Goal: Transaction & Acquisition: Purchase product/service

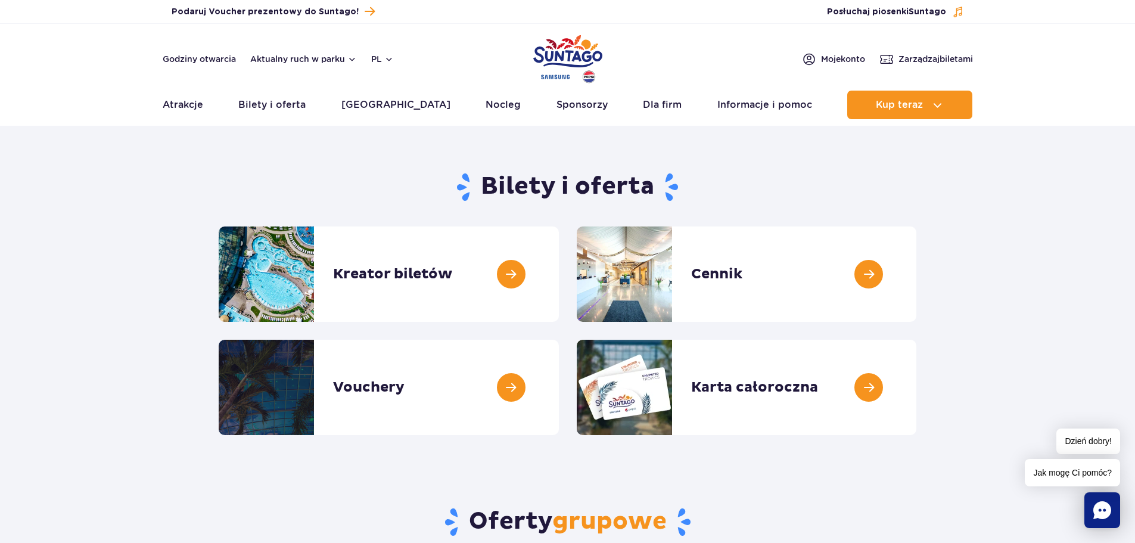
click at [559, 269] on link at bounding box center [559, 273] width 0 height 95
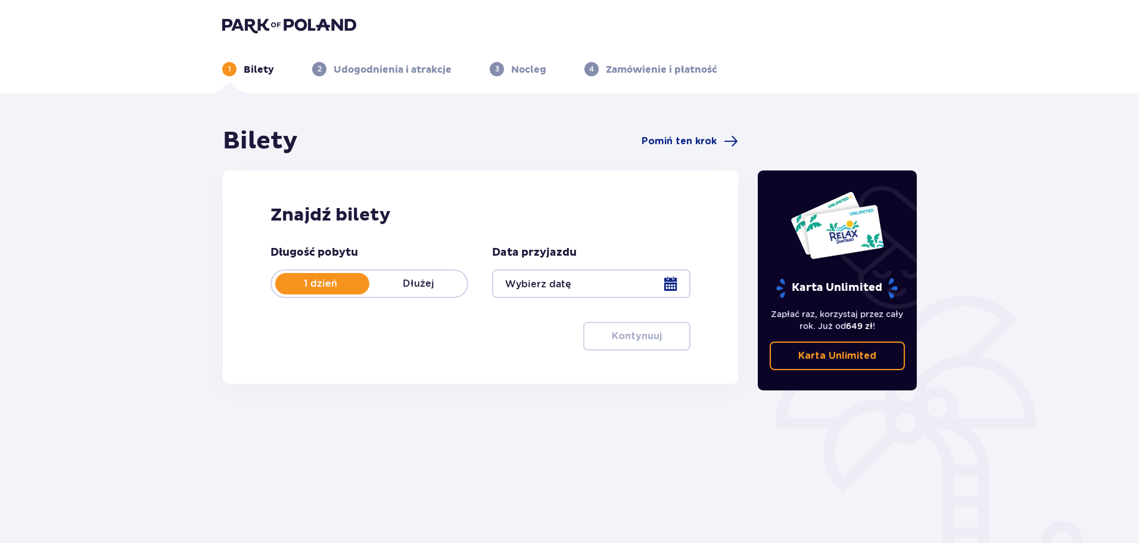
click at [662, 283] on div at bounding box center [591, 283] width 198 height 29
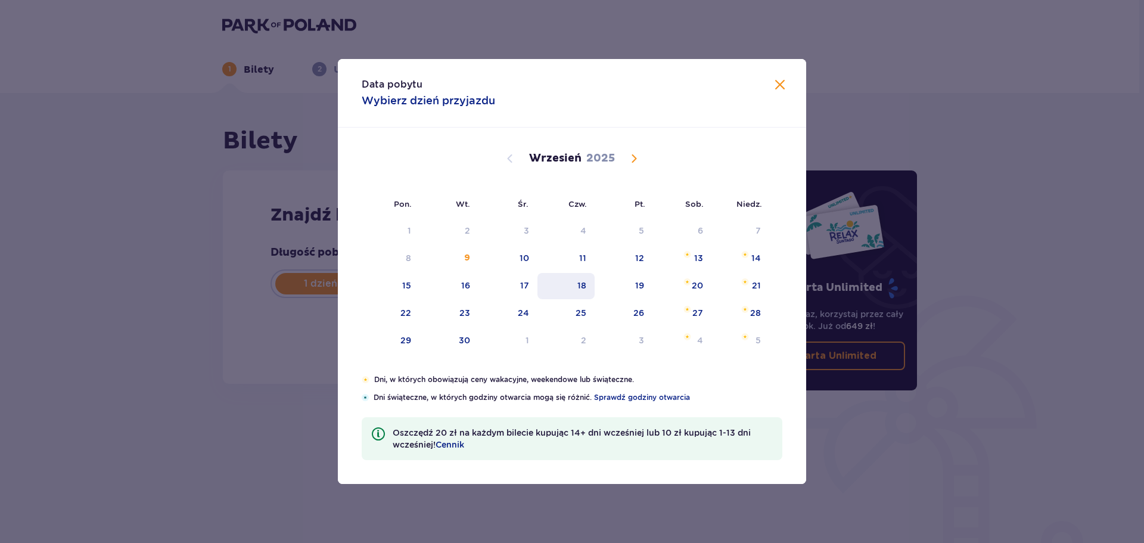
click at [583, 282] on div "18" at bounding box center [581, 285] width 9 height 12
type input "[DATE]"
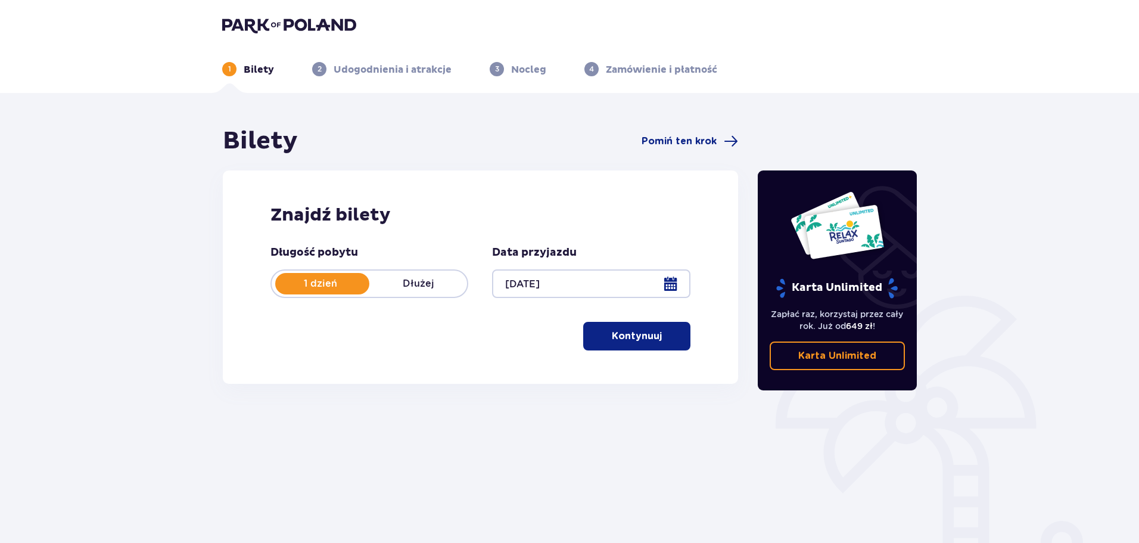
click at [627, 344] on button "Kontynuuj" at bounding box center [636, 336] width 107 height 29
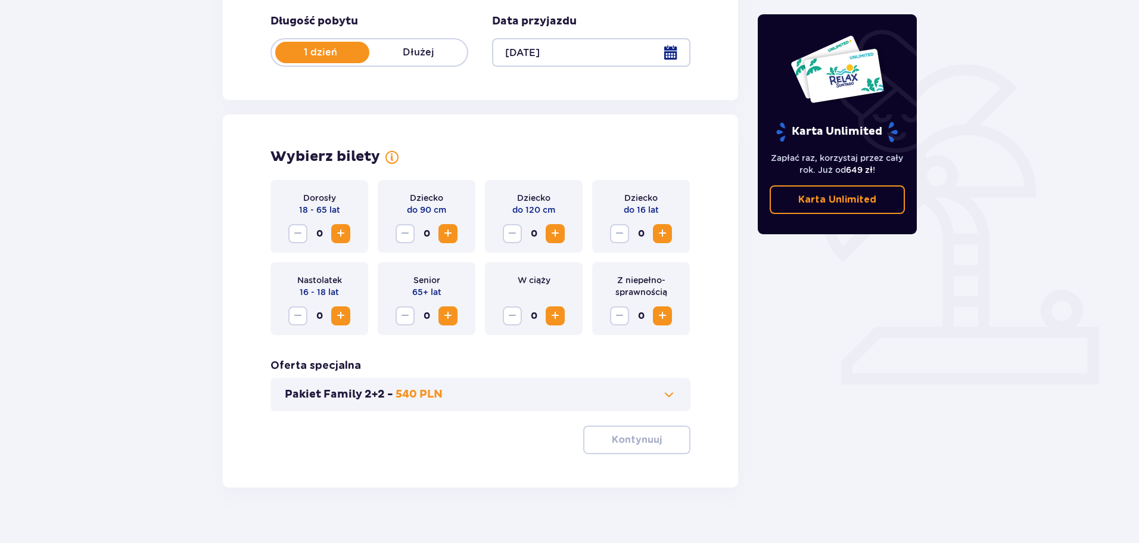
scroll to position [247, 0]
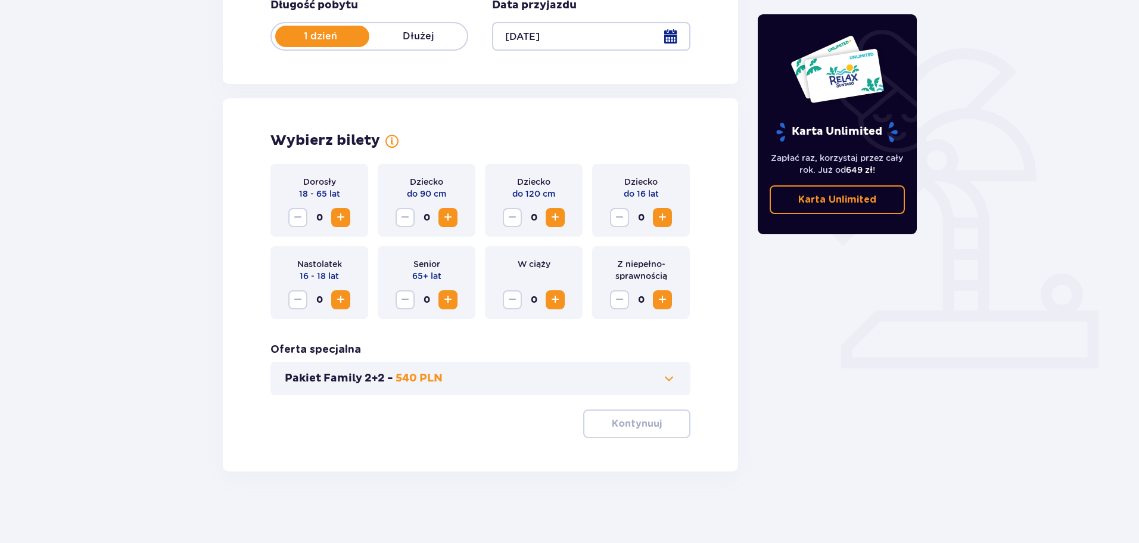
click at [334, 215] on span "Increase" at bounding box center [341, 217] width 14 height 14
click at [649, 427] on p "Kontynuuj" at bounding box center [637, 423] width 50 height 13
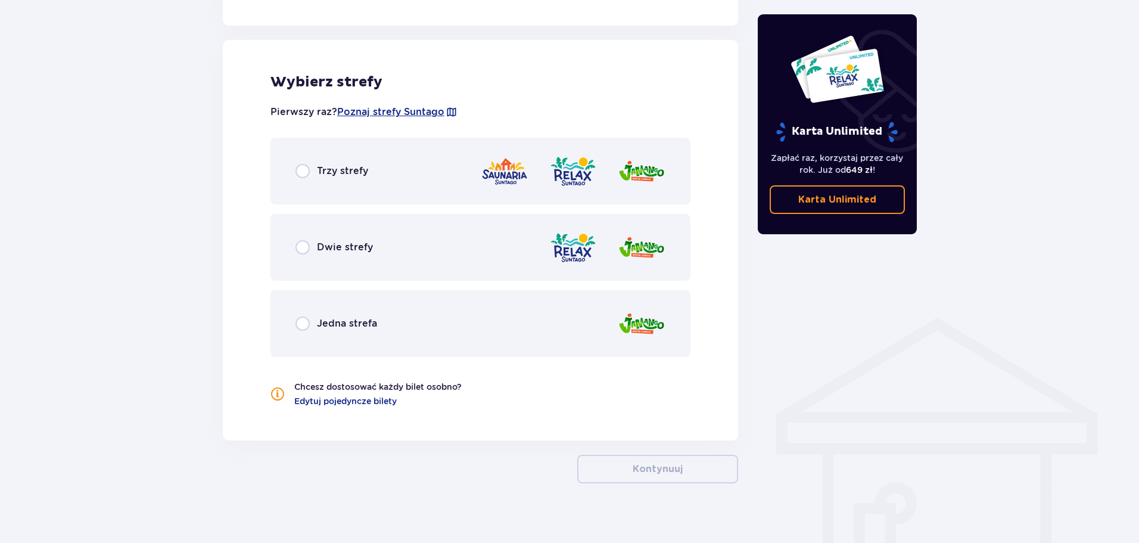
scroll to position [661, 0]
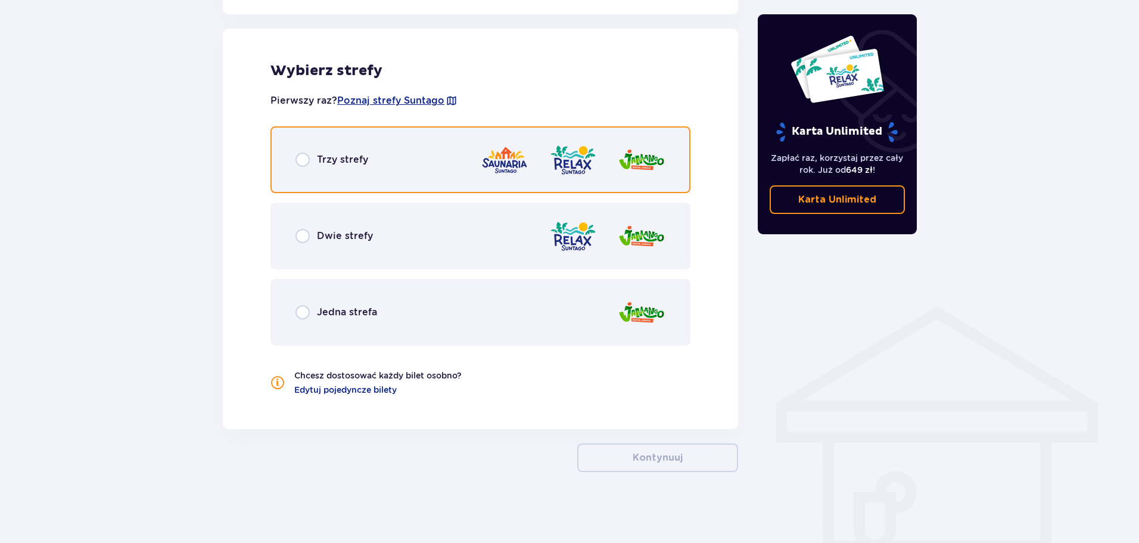
click at [300, 162] on input "radio" at bounding box center [303, 160] width 14 height 14
radio input "true"
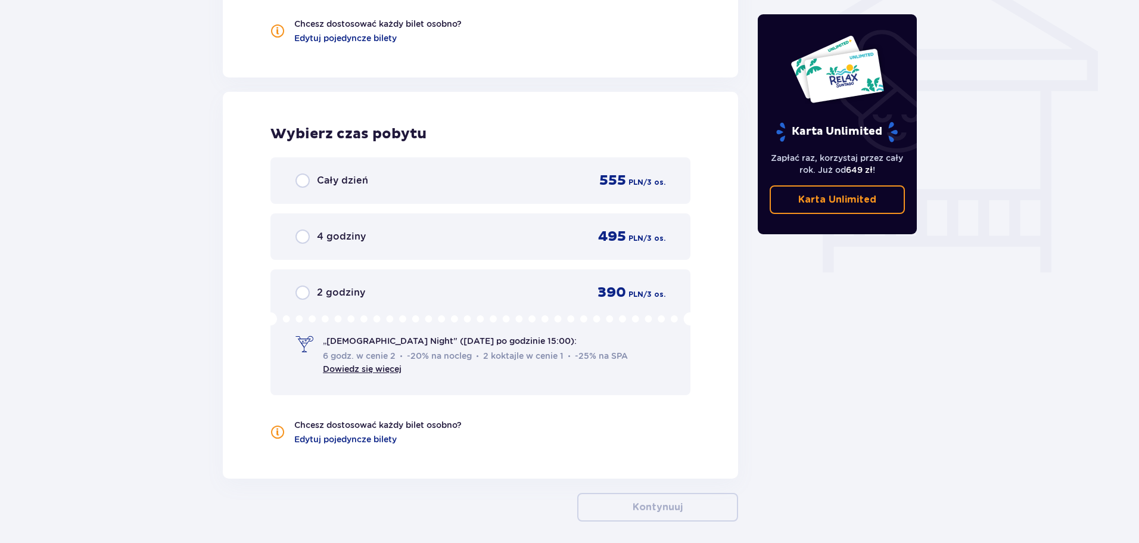
scroll to position [1063, 0]
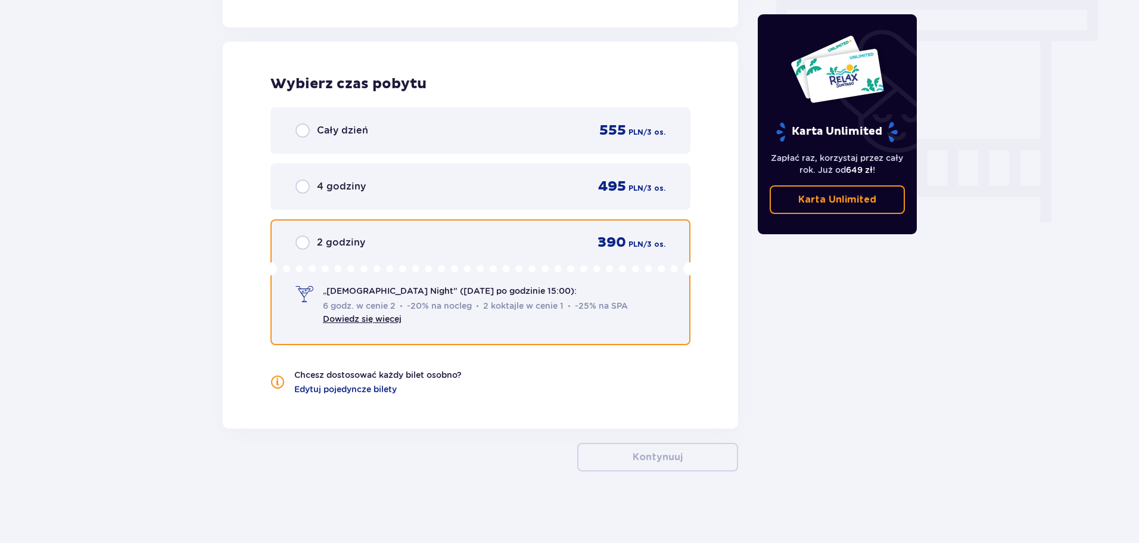
click at [302, 245] on input "radio" at bounding box center [303, 242] width 14 height 14
radio input "true"
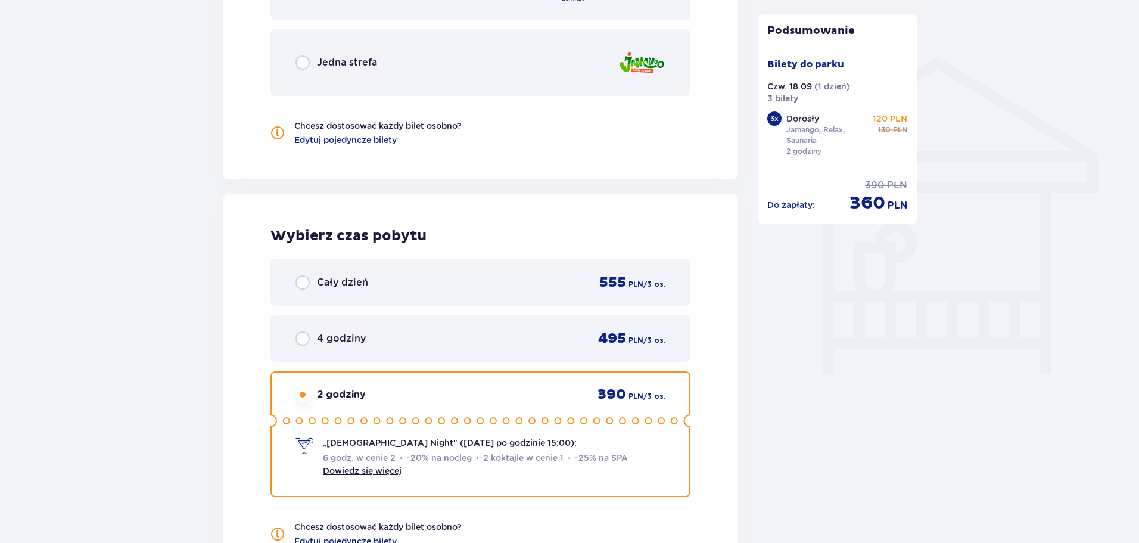
scroll to position [594, 0]
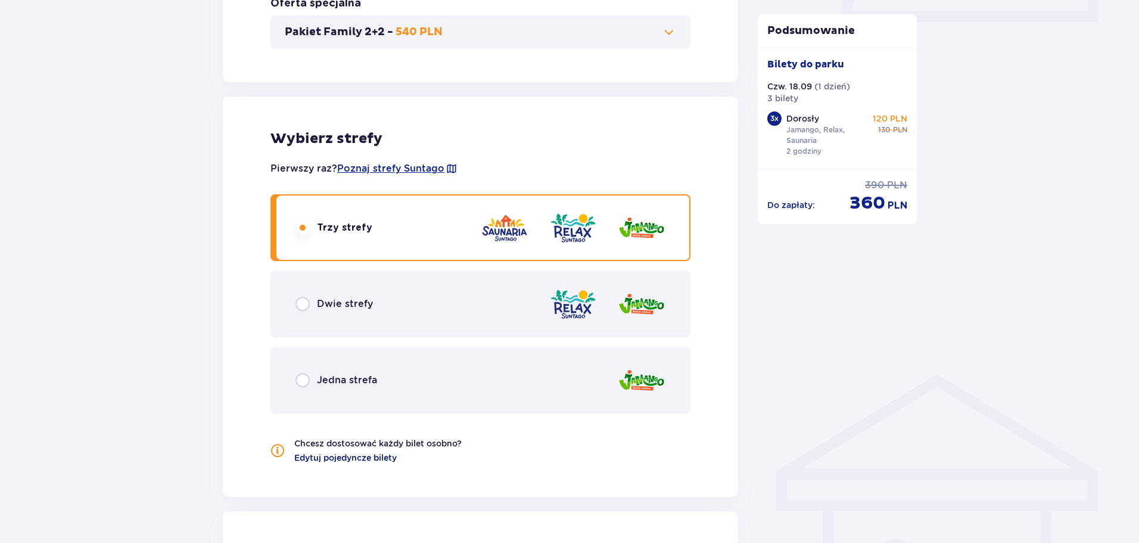
click at [384, 460] on span "Edytuj pojedyncze bilety" at bounding box center [345, 458] width 102 height 12
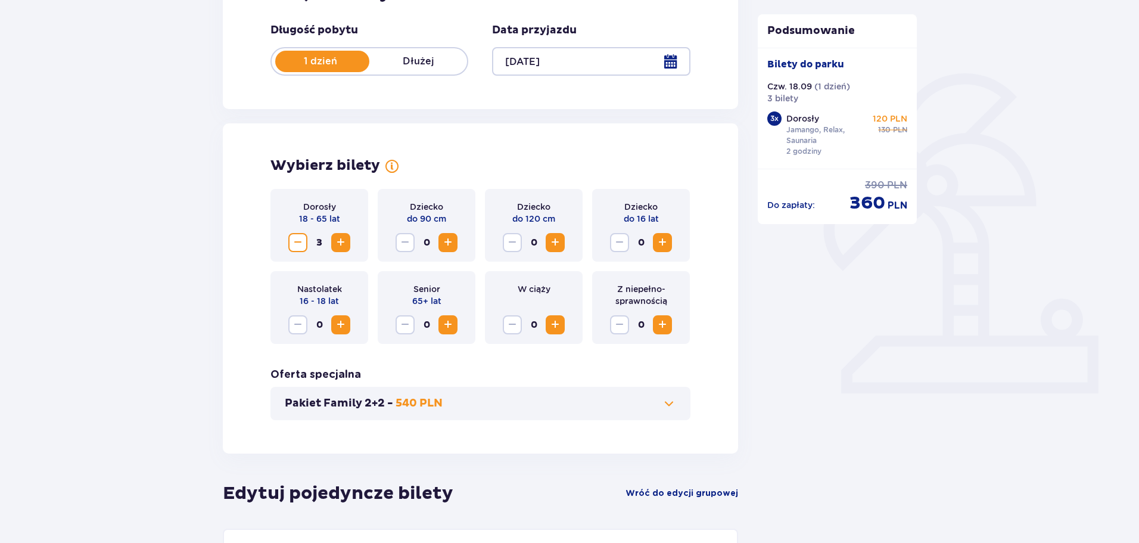
scroll to position [238, 0]
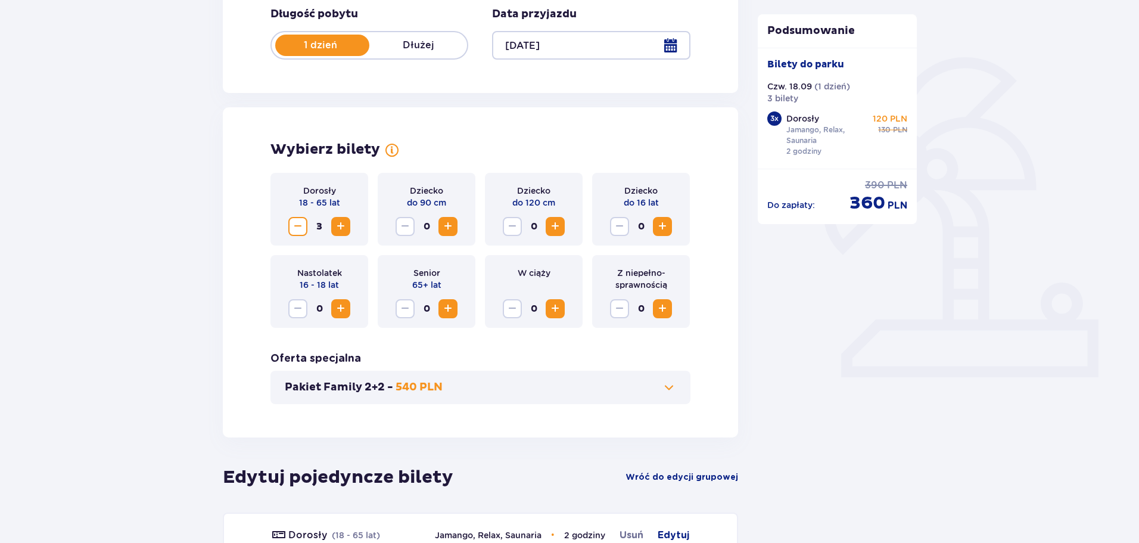
click at [299, 228] on span "Decrease" at bounding box center [298, 226] width 14 height 14
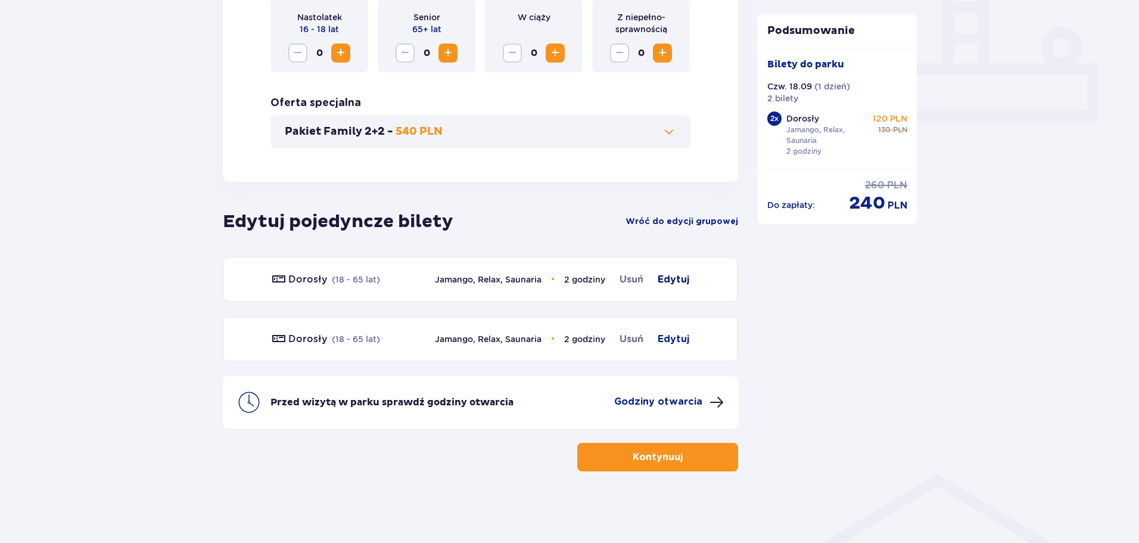
click at [670, 275] on span "Edytuj" at bounding box center [674, 279] width 32 height 14
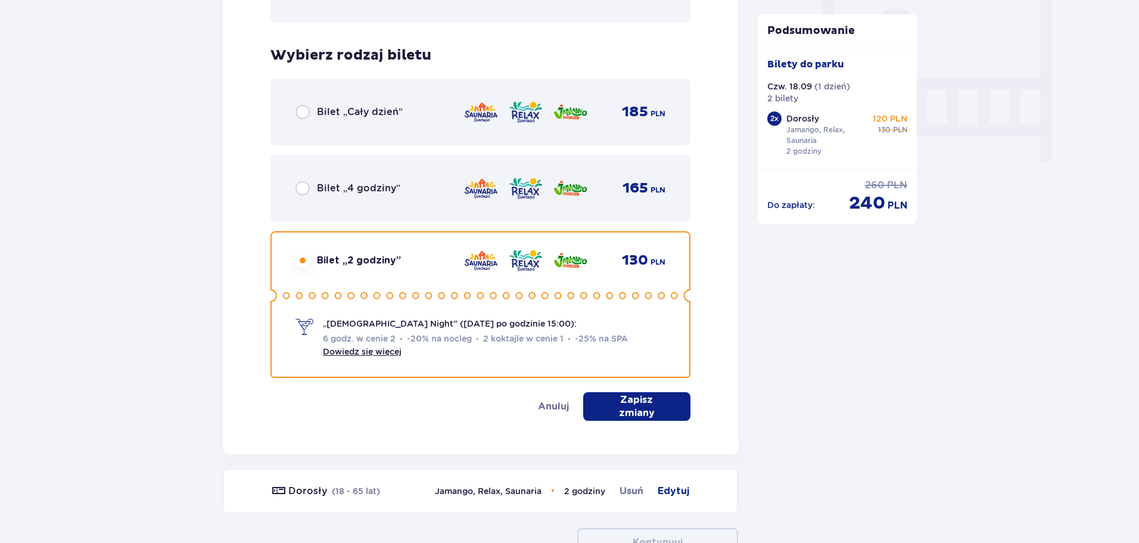
scroll to position [1209, 0]
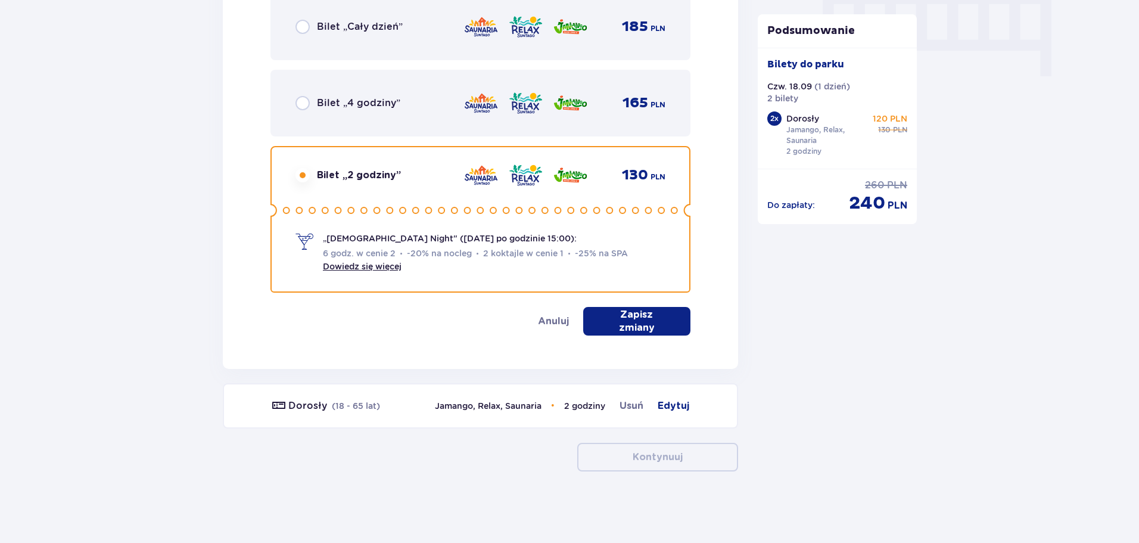
click at [611, 320] on p "Zapisz zmiany" at bounding box center [636, 321] width 69 height 26
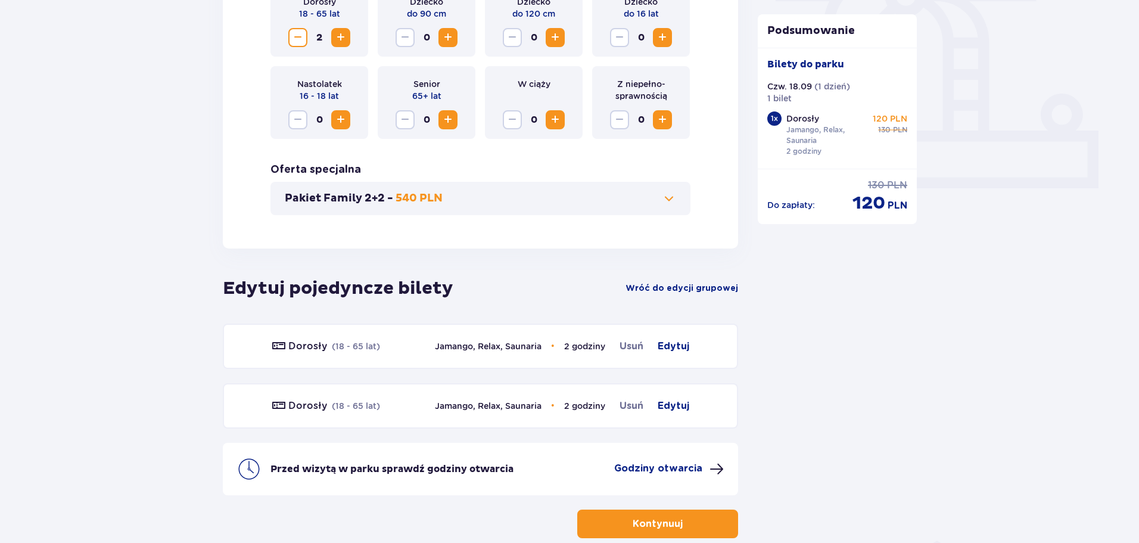
scroll to position [494, 0]
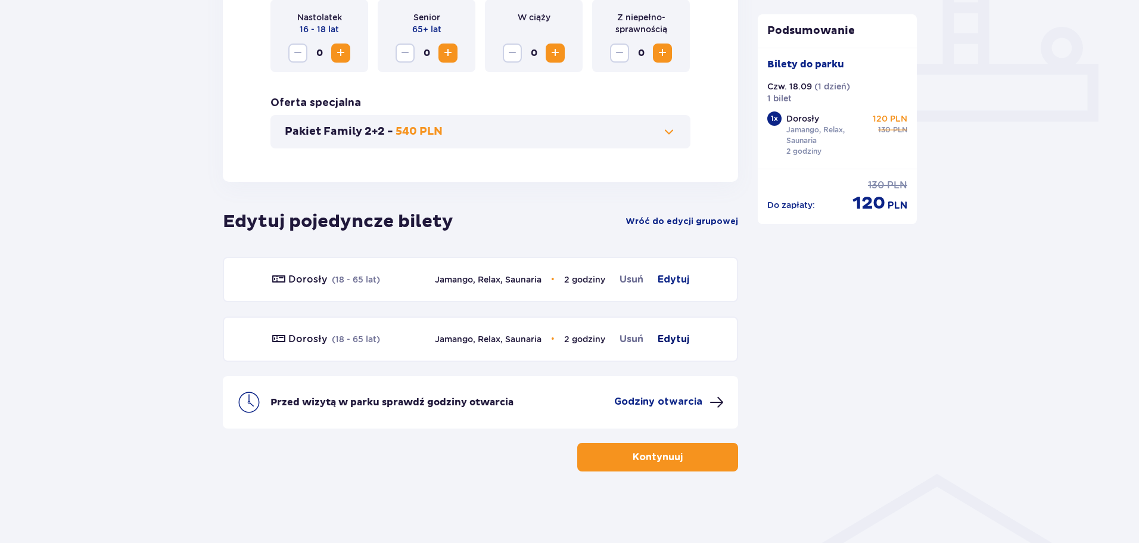
click at [676, 337] on span "Edytuj" at bounding box center [674, 339] width 32 height 14
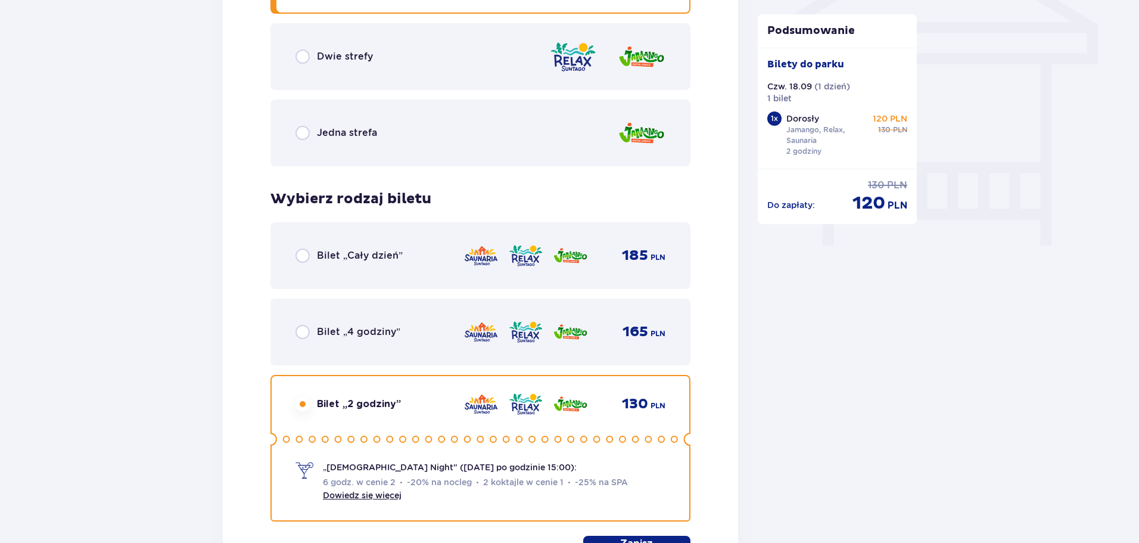
scroll to position [856, 0]
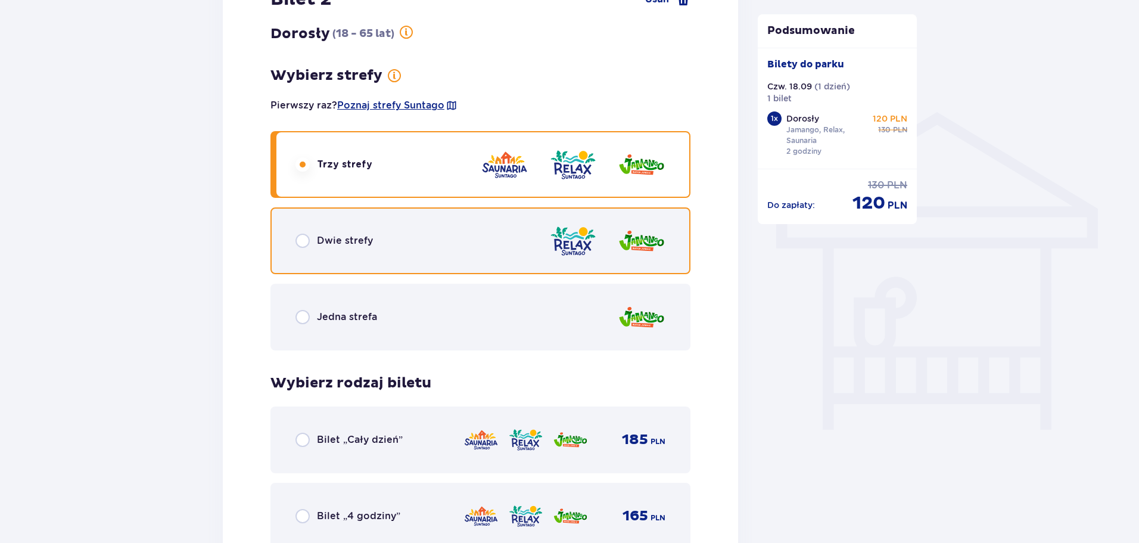
click at [307, 237] on input "radio" at bounding box center [303, 241] width 14 height 14
radio input "true"
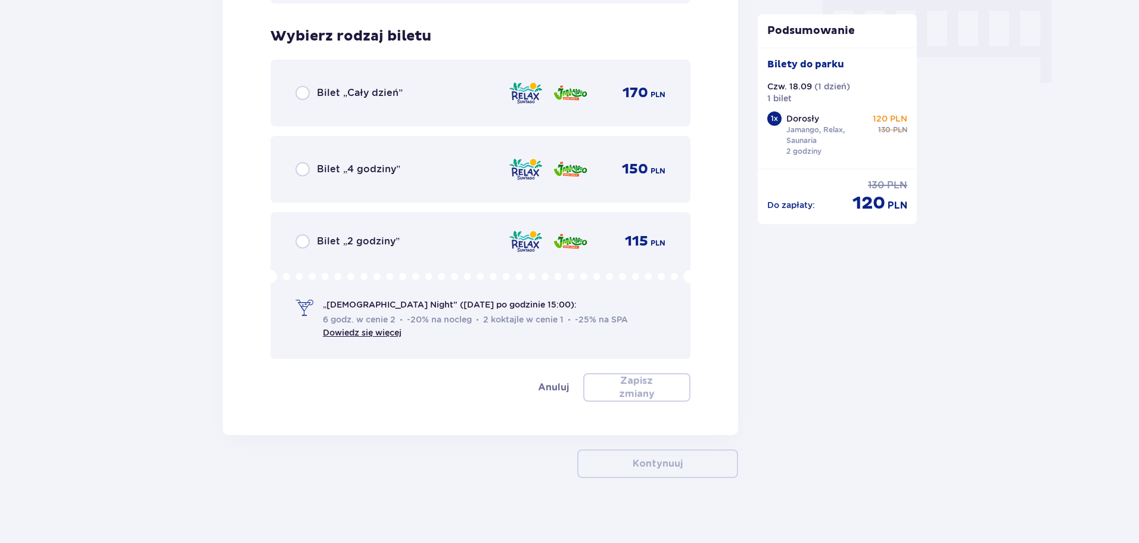
scroll to position [1209, 0]
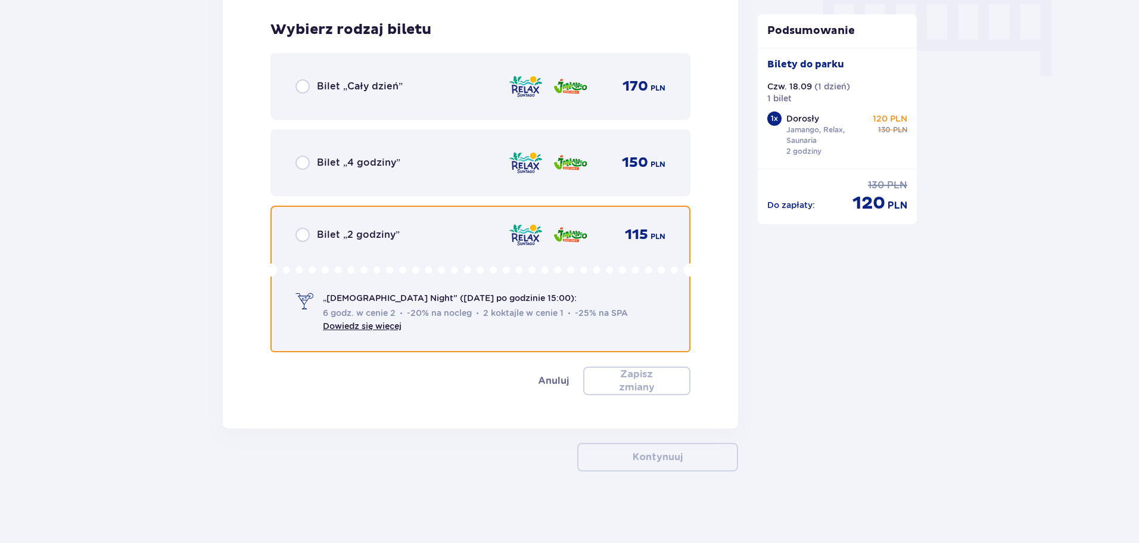
click at [307, 237] on input "radio" at bounding box center [303, 235] width 14 height 14
radio input "true"
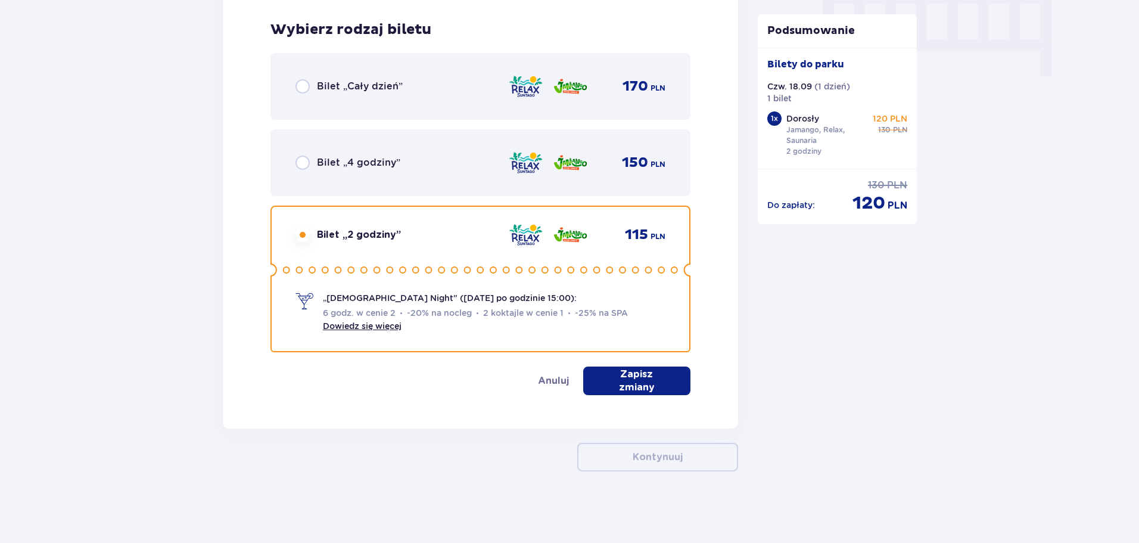
click at [640, 383] on p "Zapisz zmiany" at bounding box center [636, 381] width 69 height 26
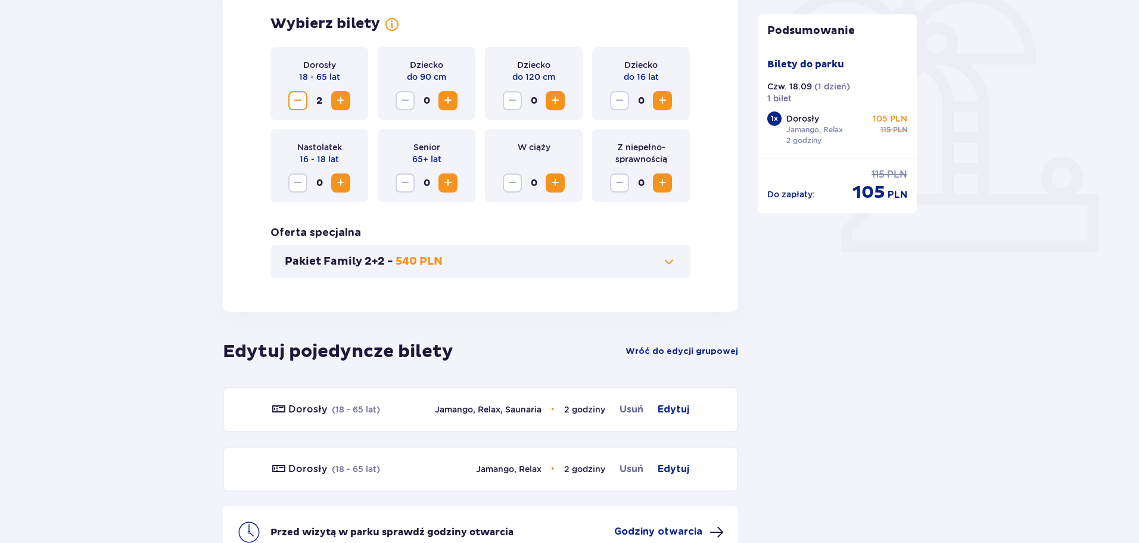
scroll to position [494, 0]
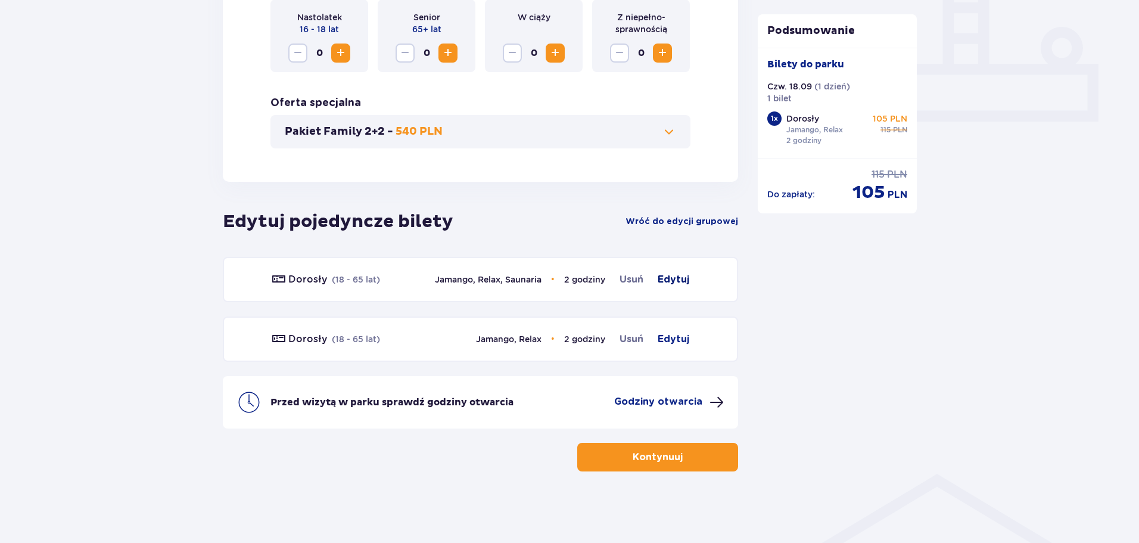
click at [665, 276] on span "Edytuj" at bounding box center [674, 279] width 32 height 14
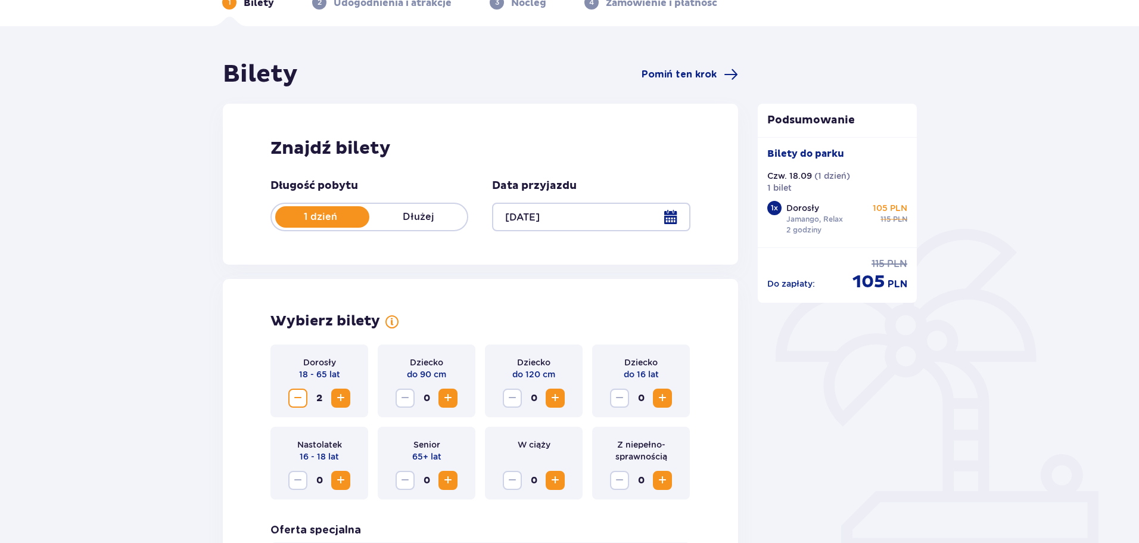
scroll to position [17, 0]
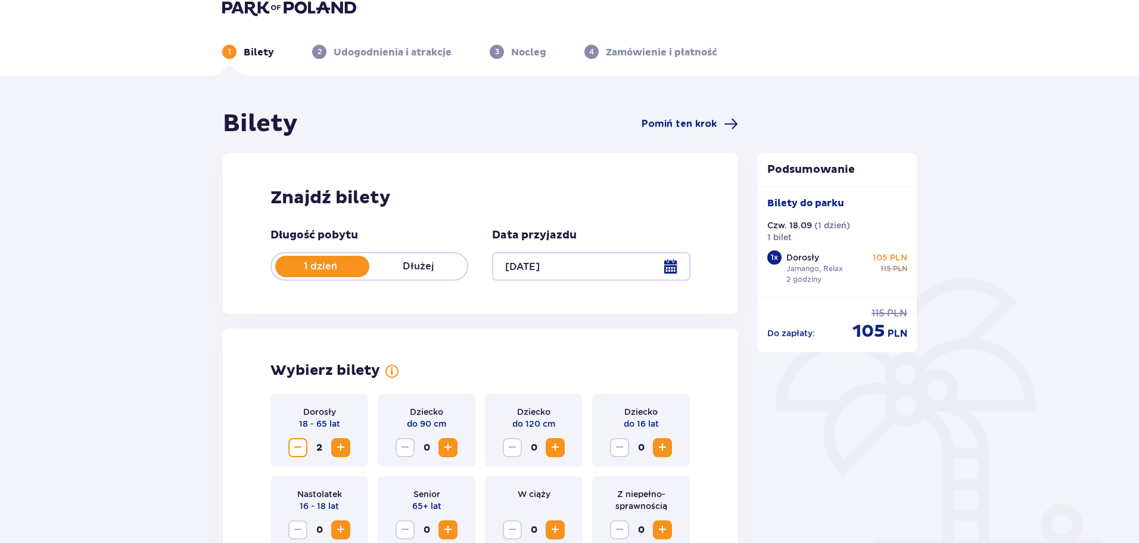
click at [670, 265] on div at bounding box center [591, 266] width 198 height 29
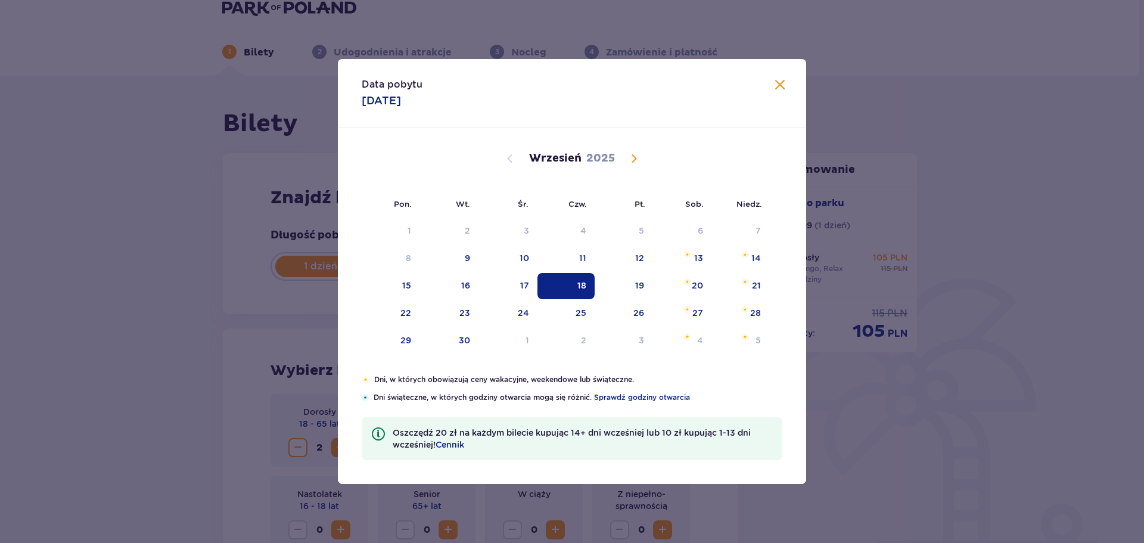
click at [586, 285] on div "18" at bounding box center [581, 285] width 9 height 12
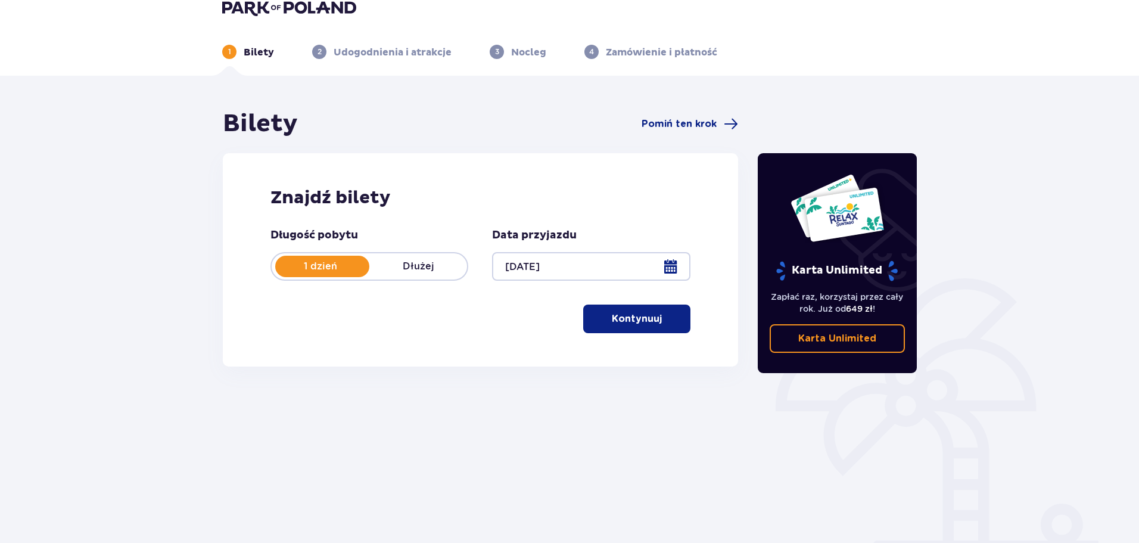
click at [636, 307] on button "Kontynuuj" at bounding box center [636, 319] width 107 height 29
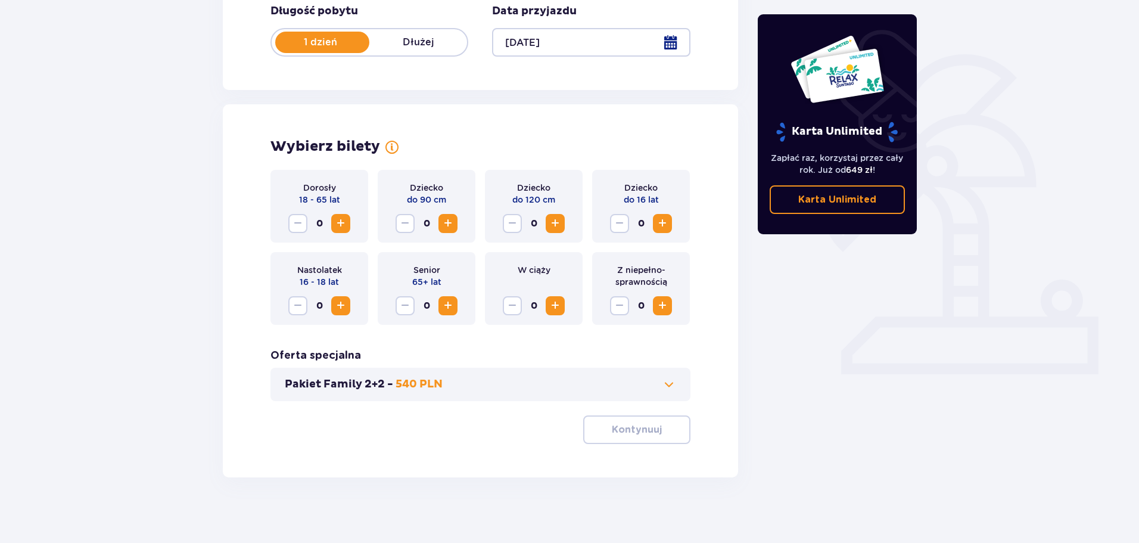
scroll to position [247, 0]
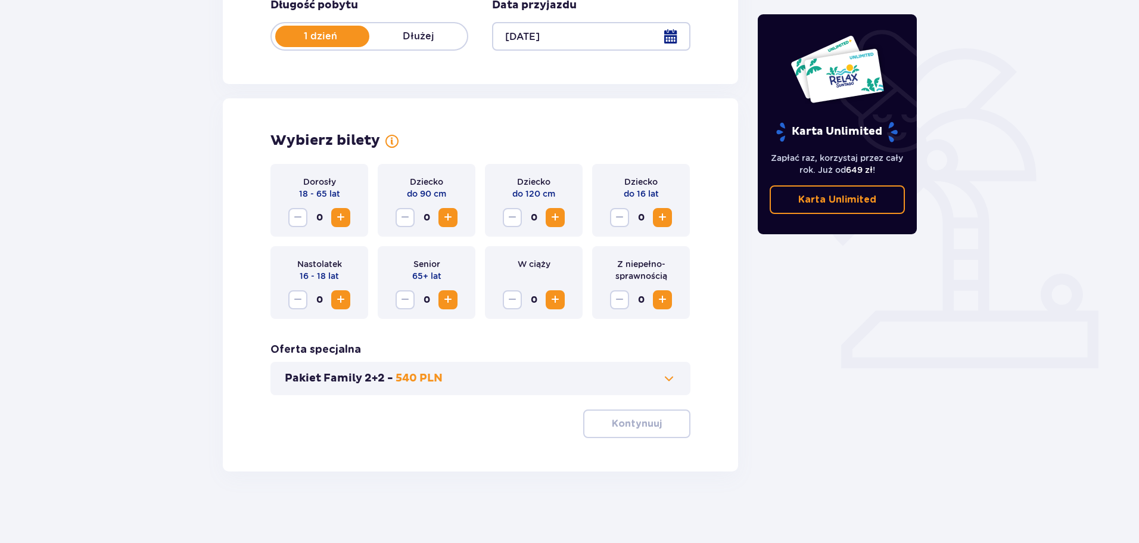
click at [337, 213] on span "Increase" at bounding box center [341, 217] width 14 height 14
click at [633, 426] on p "Kontynuuj" at bounding box center [637, 423] width 50 height 13
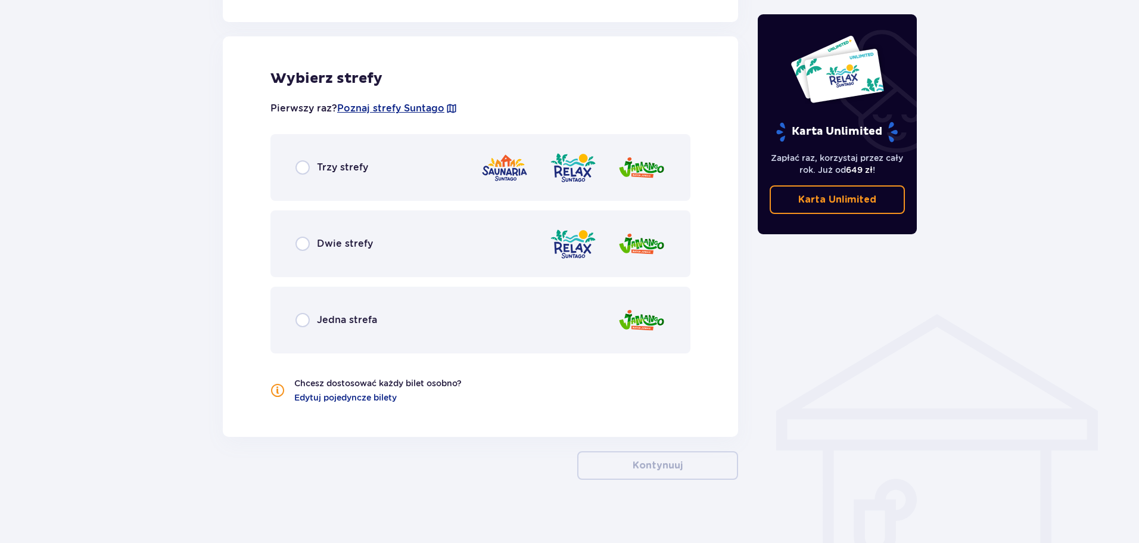
scroll to position [661, 0]
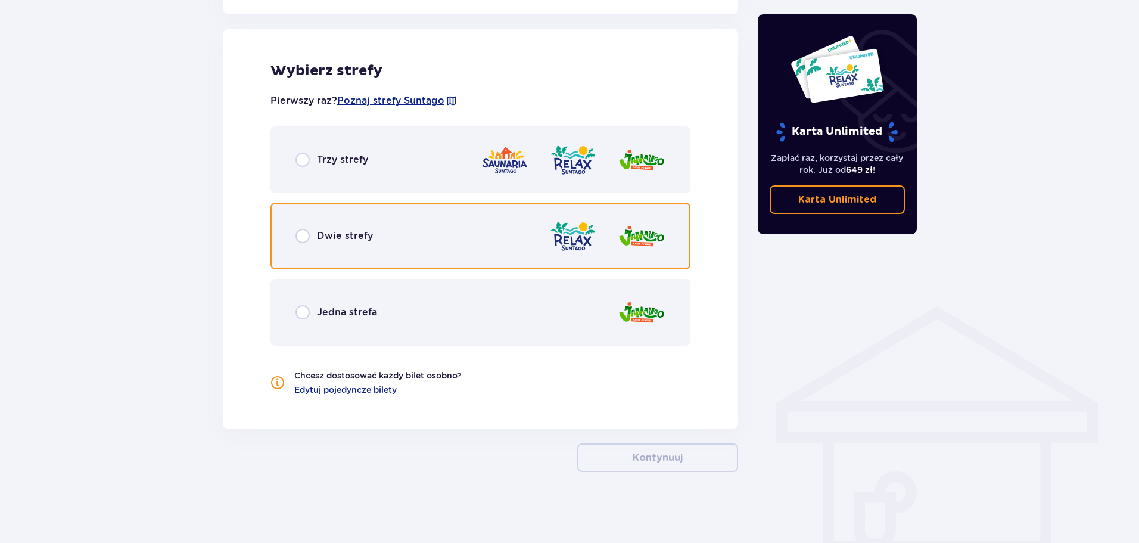
click at [307, 232] on input "radio" at bounding box center [303, 236] width 14 height 14
radio input "true"
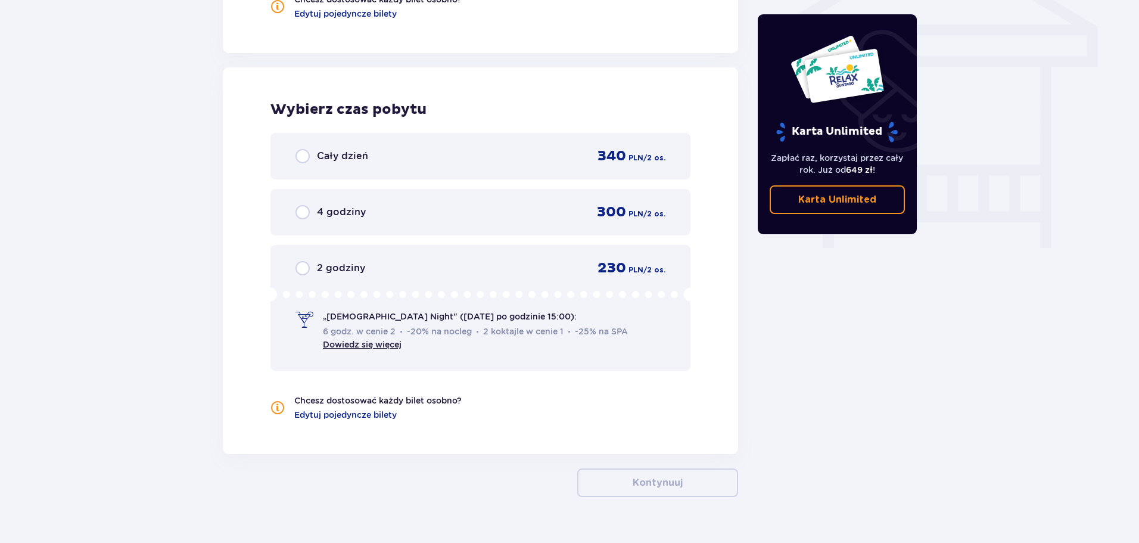
scroll to position [1063, 0]
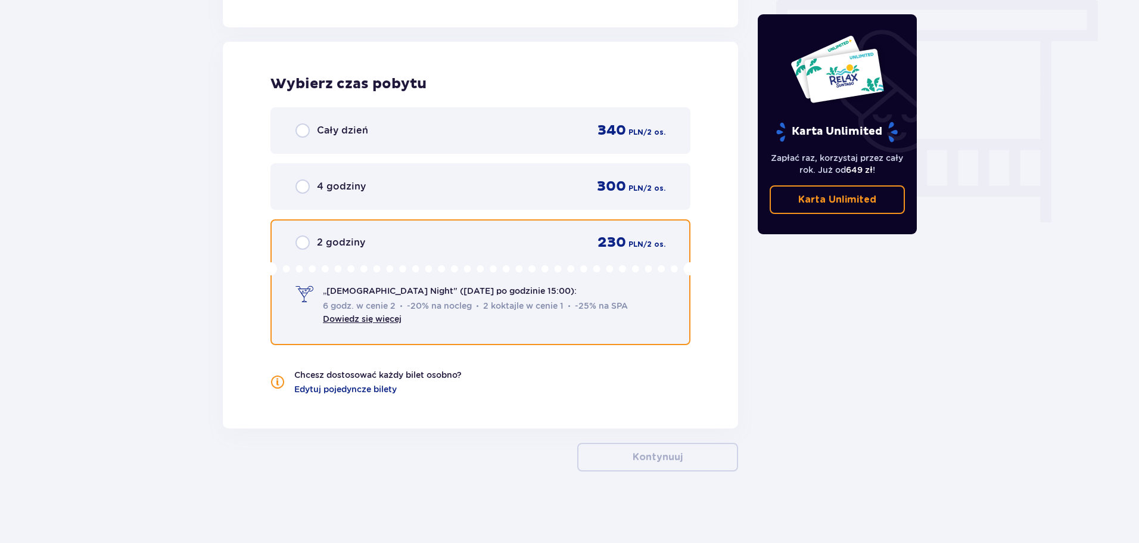
click at [306, 241] on input "radio" at bounding box center [303, 242] width 14 height 14
radio input "true"
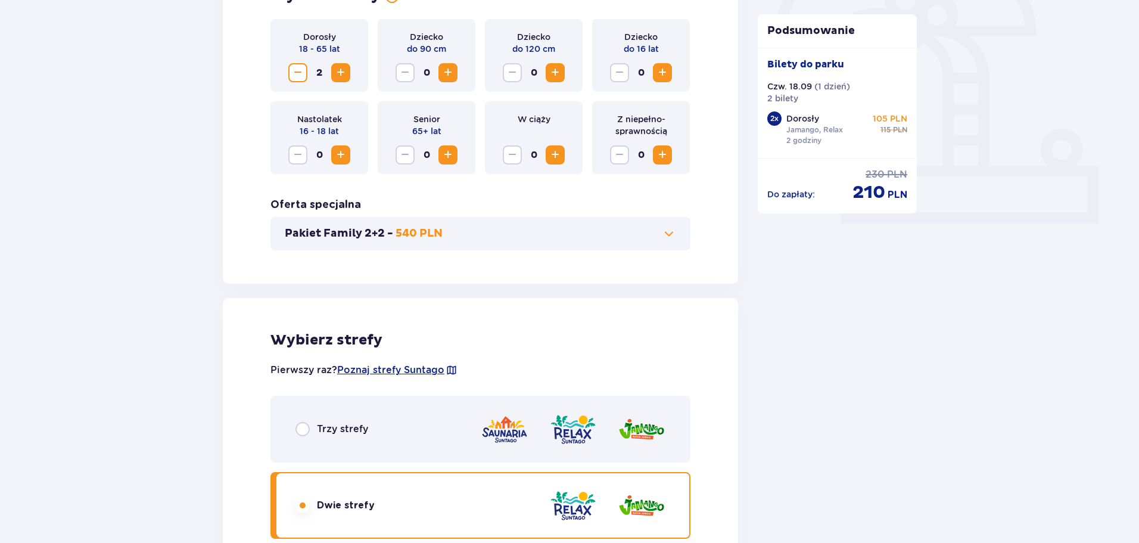
scroll to position [236, 0]
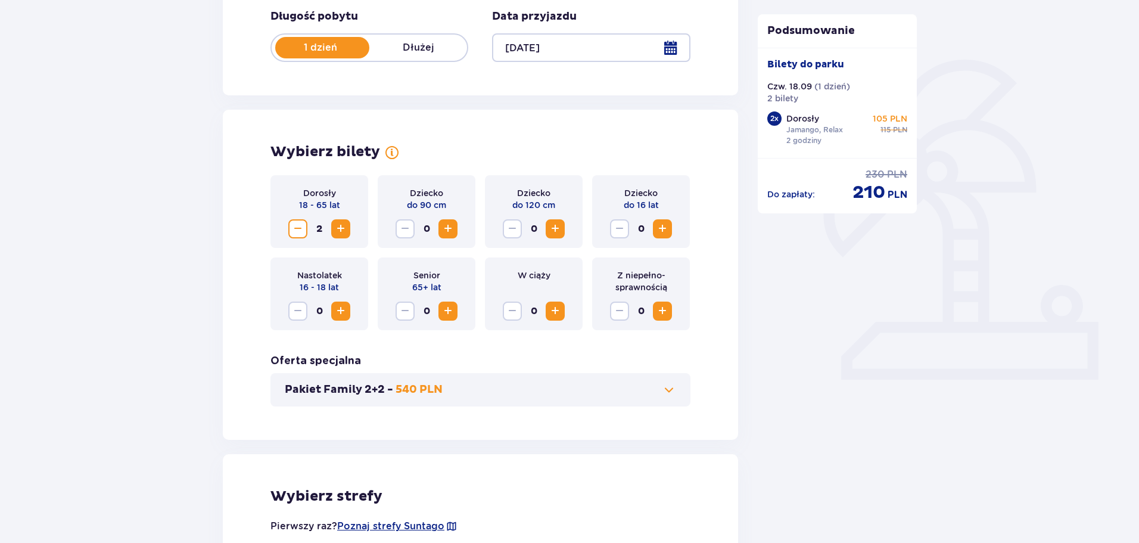
click at [342, 229] on span "Increase" at bounding box center [341, 229] width 14 height 14
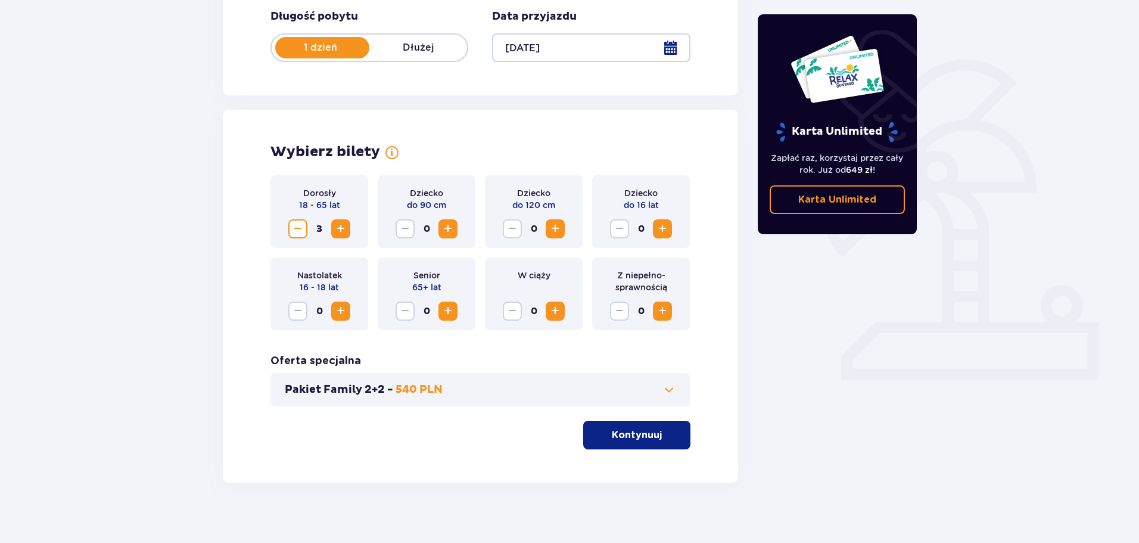
click at [626, 449] on button "Kontynuuj" at bounding box center [636, 435] width 107 height 29
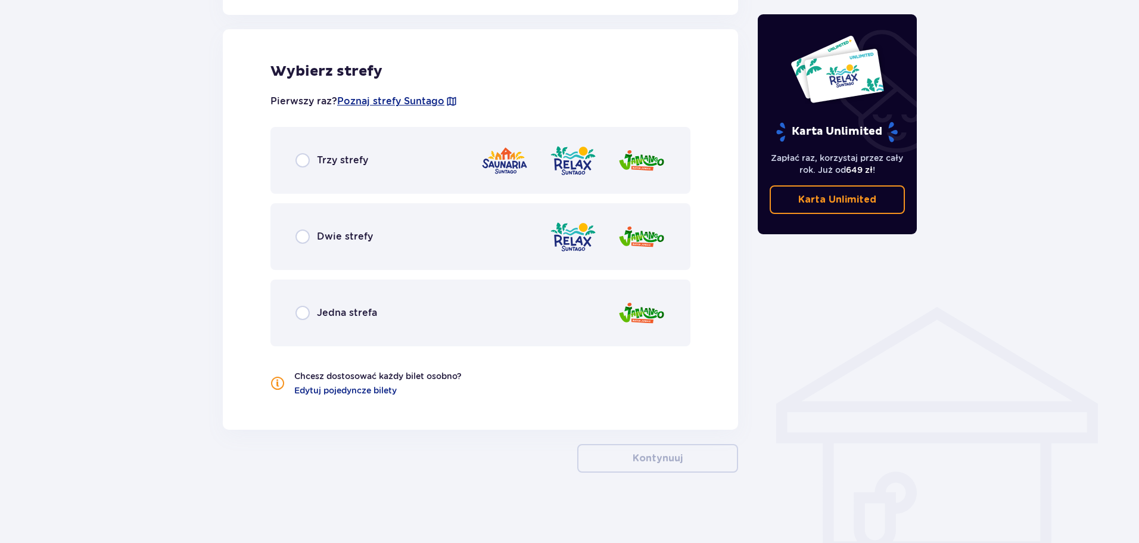
scroll to position [661, 0]
click at [363, 387] on span "Edytuj pojedyncze bilety" at bounding box center [345, 390] width 102 height 12
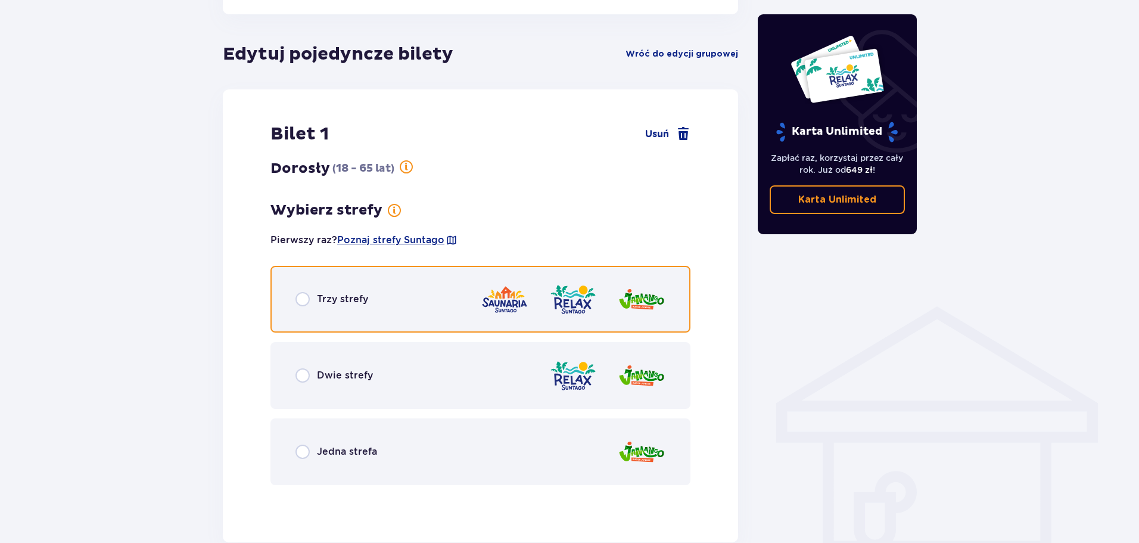
click at [307, 297] on input "radio" at bounding box center [303, 299] width 14 height 14
radio input "true"
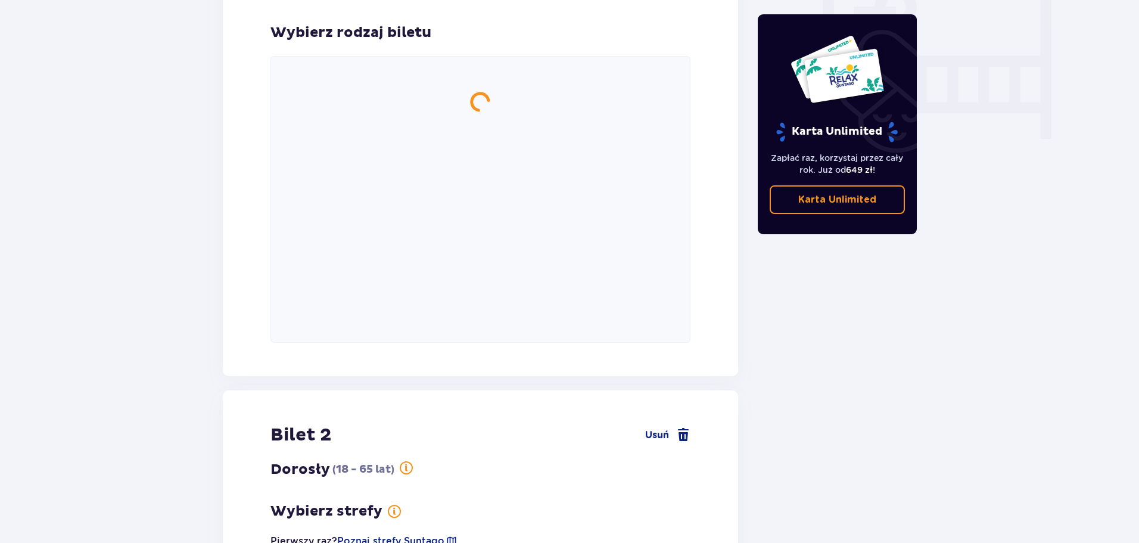
scroll to position [1156, 0]
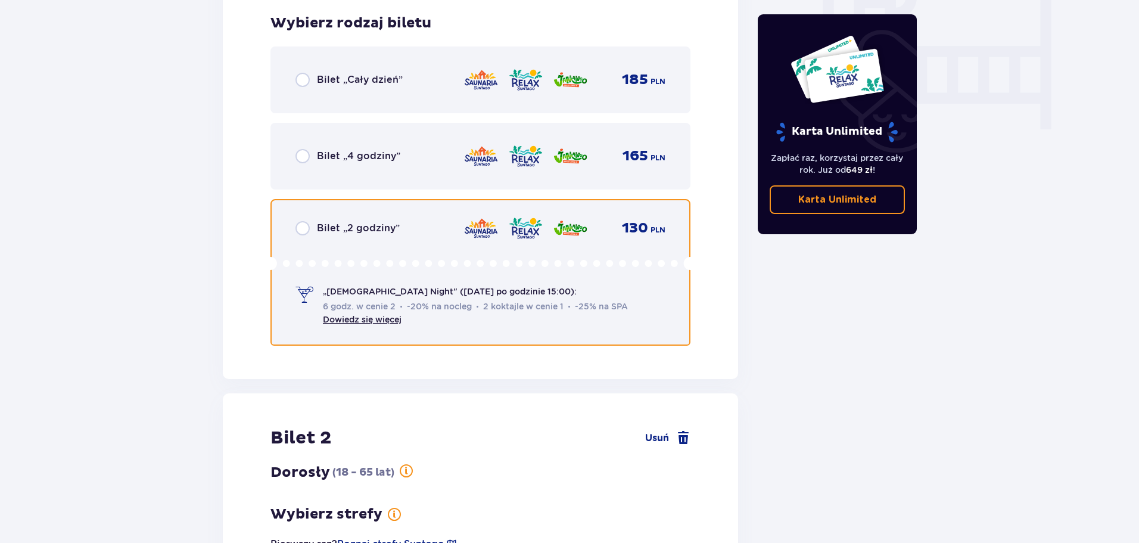
click at [302, 226] on input "radio" at bounding box center [303, 228] width 14 height 14
radio input "true"
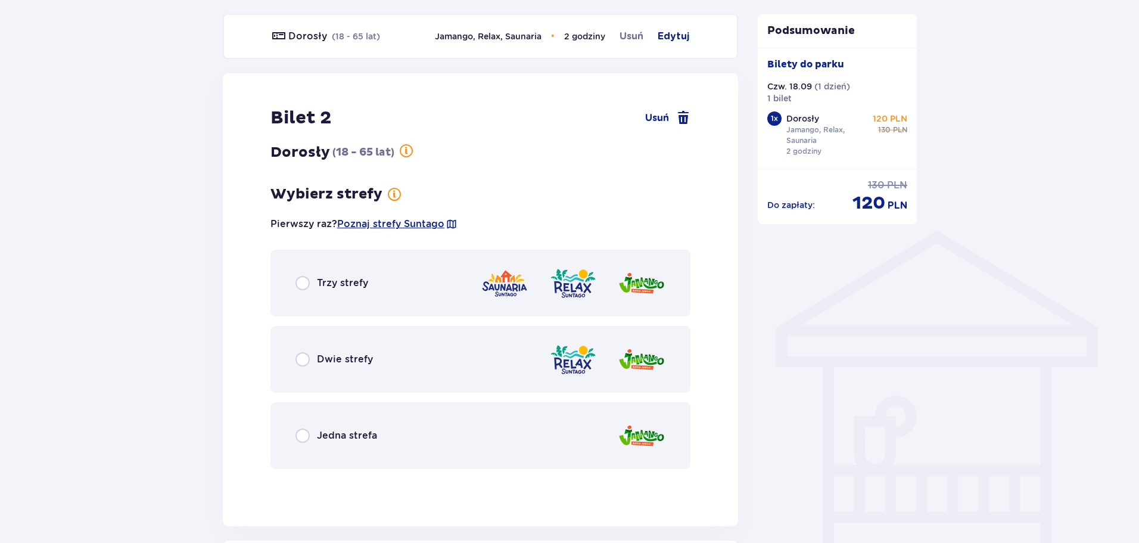
scroll to position [737, 0]
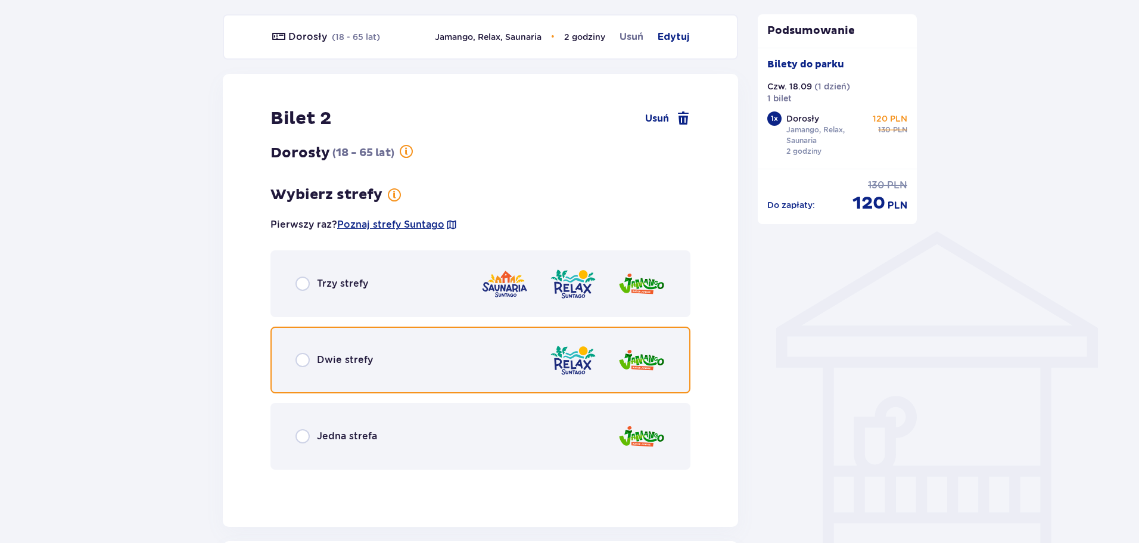
click at [306, 361] on input "radio" at bounding box center [303, 360] width 14 height 14
radio input "true"
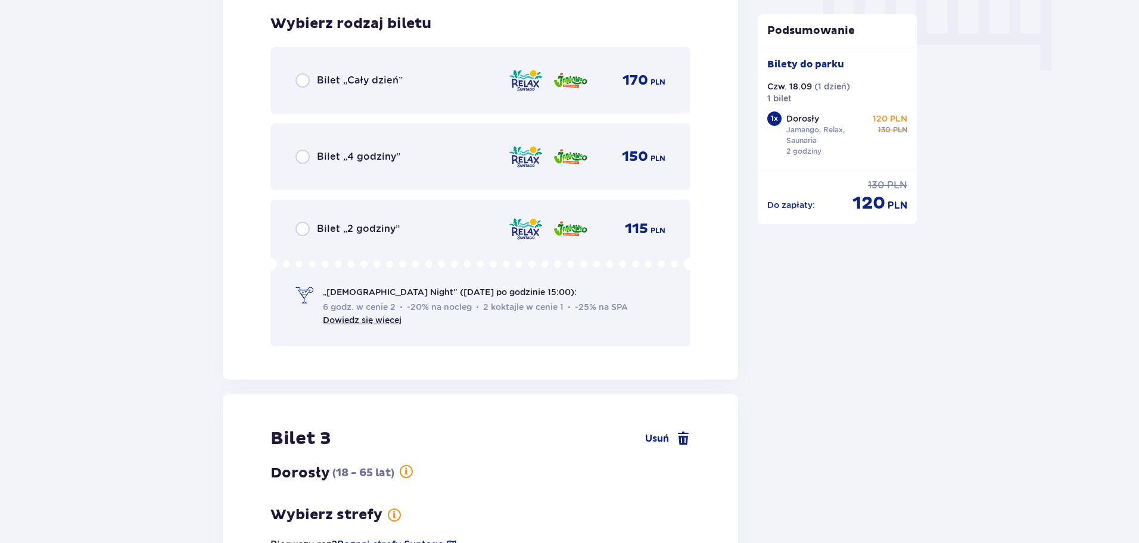
scroll to position [1216, 0]
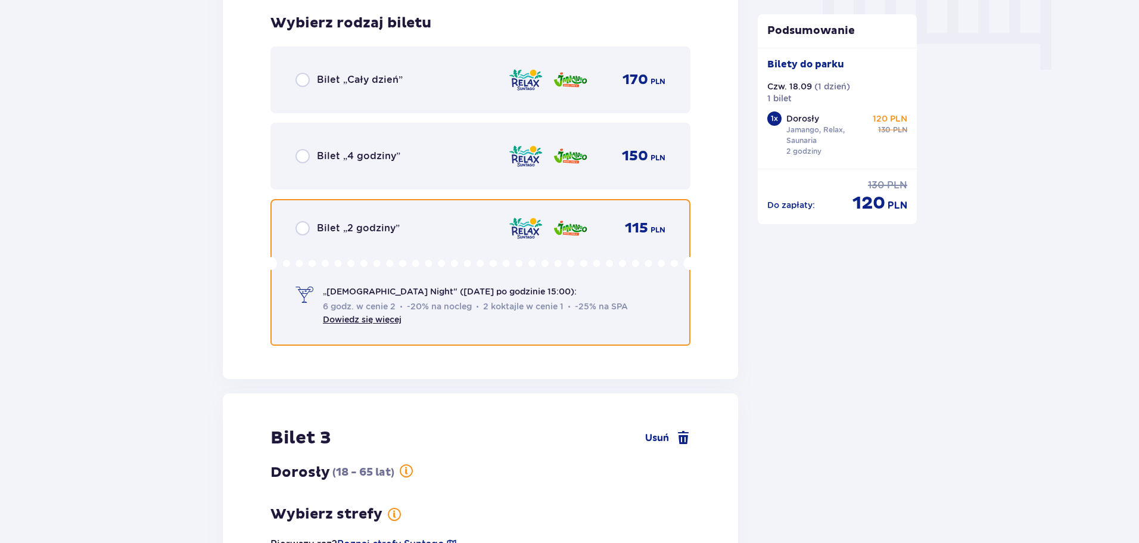
click at [304, 227] on input "radio" at bounding box center [303, 228] width 14 height 14
radio input "true"
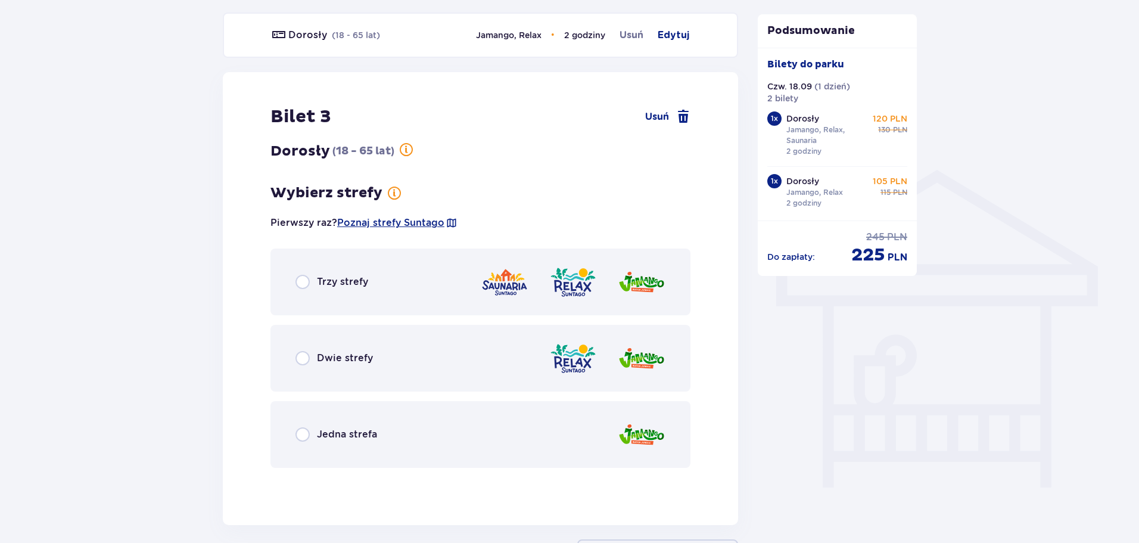
scroll to position [796, 0]
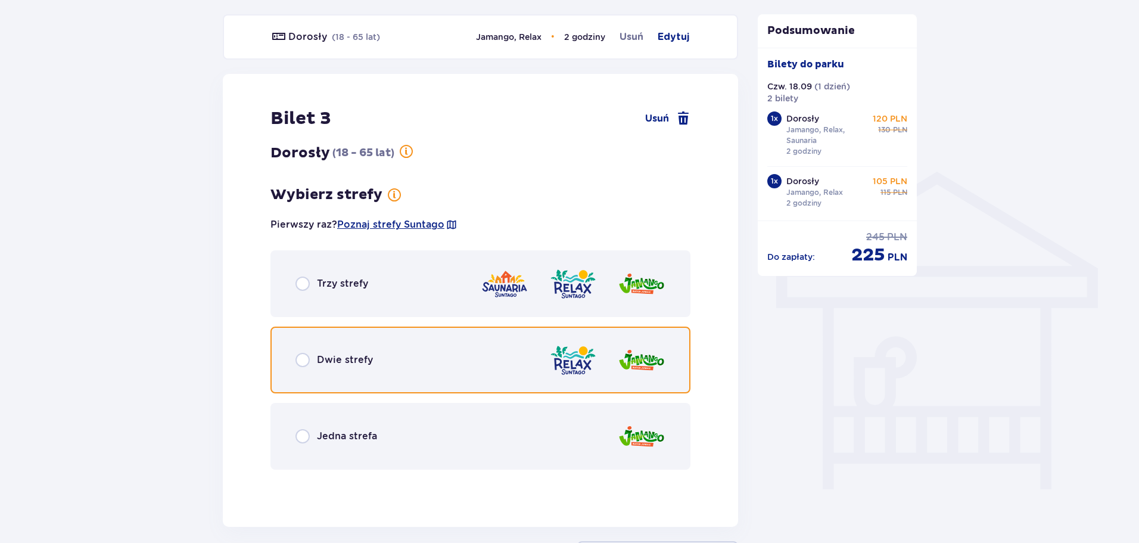
click at [300, 361] on input "radio" at bounding box center [303, 360] width 14 height 14
radio input "true"
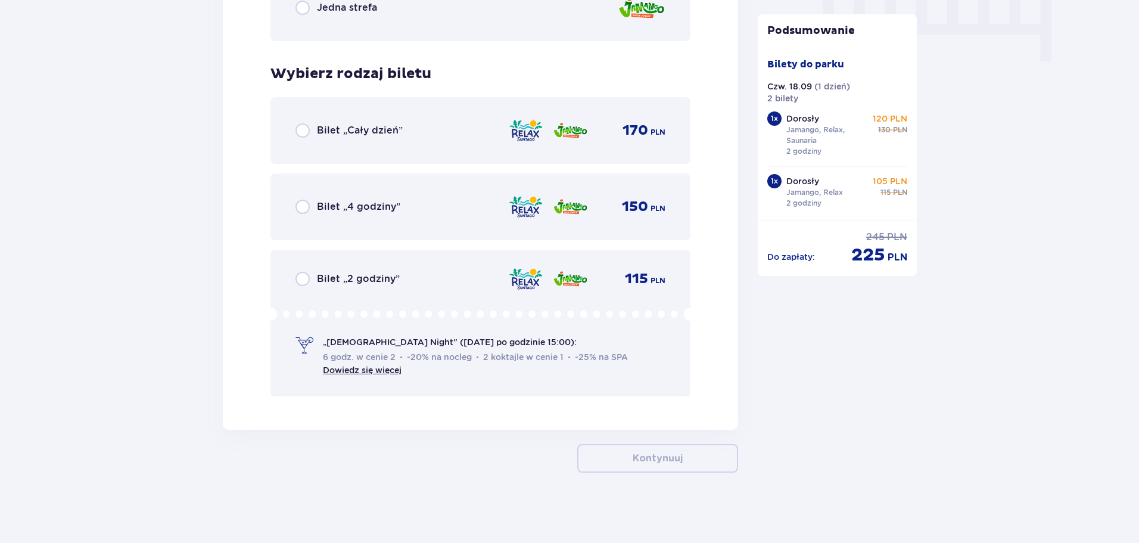
scroll to position [1226, 0]
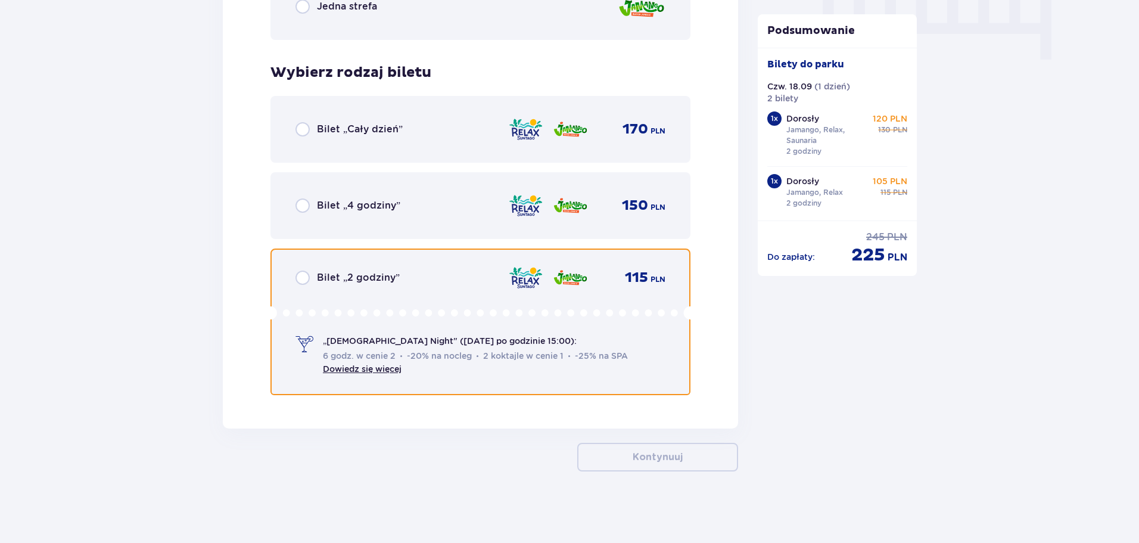
click at [298, 274] on input "radio" at bounding box center [303, 278] width 14 height 14
radio input "true"
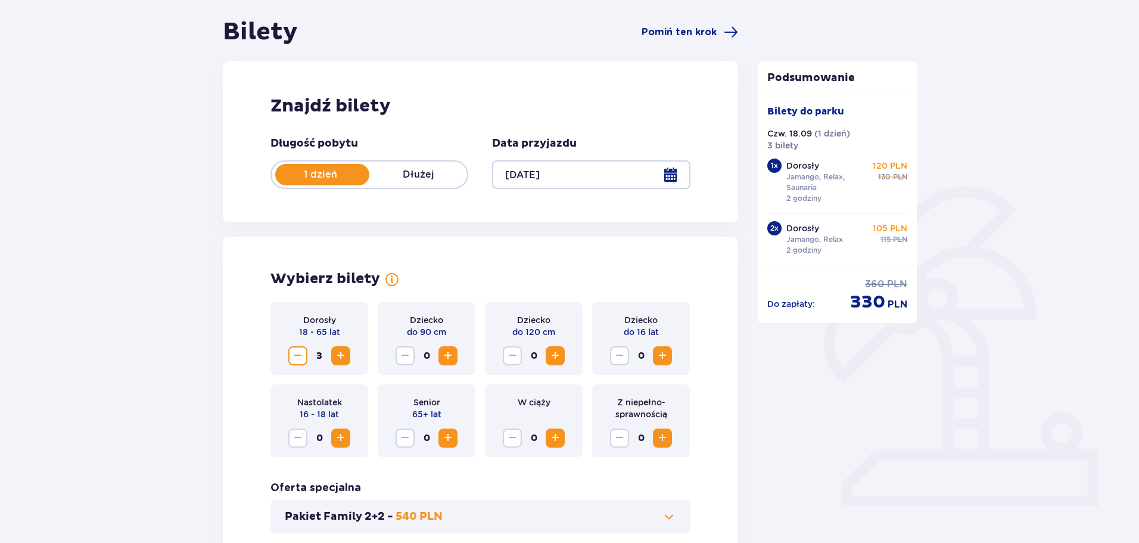
scroll to position [0, 0]
